Goal: Task Accomplishment & Management: Use online tool/utility

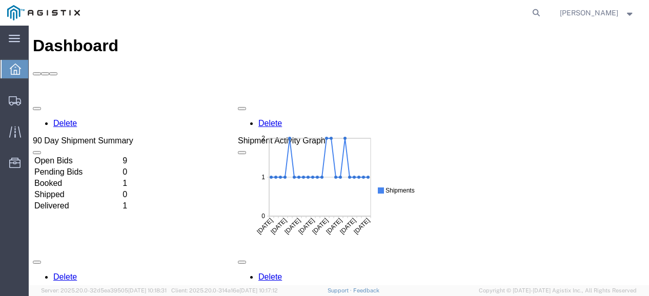
click at [121, 156] on td "Open Bids" at bounding box center [77, 161] width 87 height 10
